Goal: Information Seeking & Learning: Learn about a topic

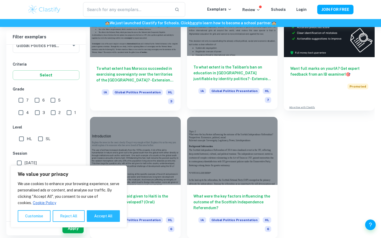
scroll to position [207, 0]
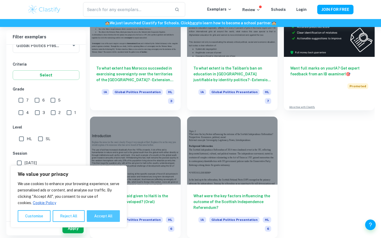
click at [101, 214] on button "Accept All" at bounding box center [103, 216] width 33 height 12
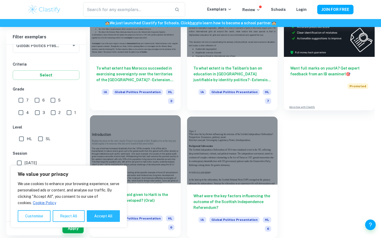
checkbox input "true"
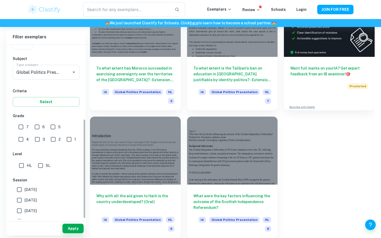
scroll to position [0, 0]
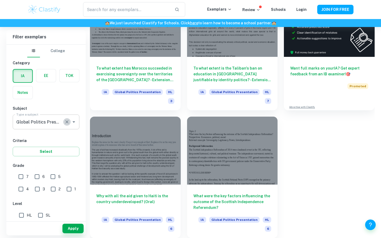
click at [67, 121] on icon "Clear" at bounding box center [66, 121] width 3 height 3
click at [65, 132] on div "IB College Category IA EE TOK Notes Subject Type a subject Global Politics Pres…" at bounding box center [45, 198] width 79 height 306
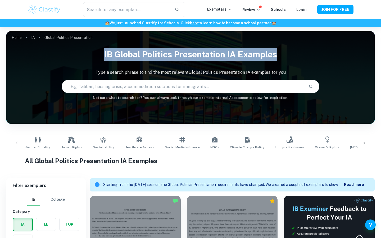
drag, startPoint x: 91, startPoint y: 53, endPoint x: 293, endPoint y: 53, distance: 201.9
click at [293, 53] on h1 "IB Global Politics Presentation IA examples" at bounding box center [190, 54] width 368 height 17
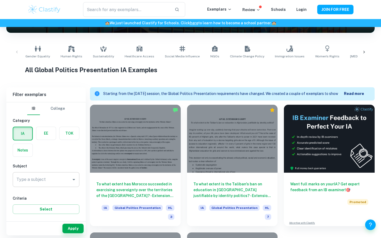
scroll to position [136, 0]
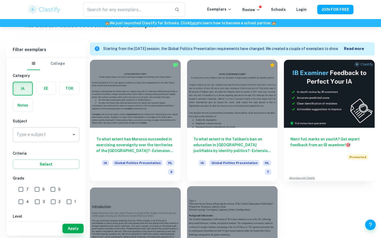
click at [223, 209] on div at bounding box center [232, 220] width 91 height 68
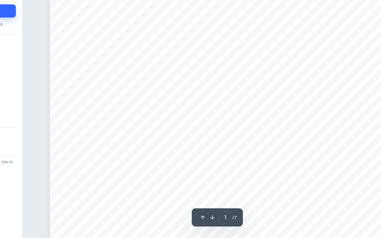
scroll to position [70, 0]
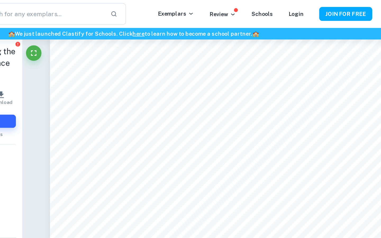
type input "5"
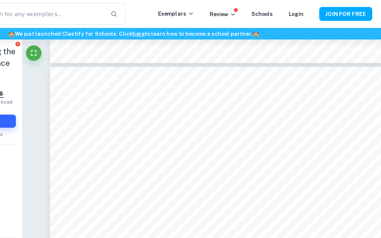
scroll to position [1181, 0]
